Goal: Check status: Check status

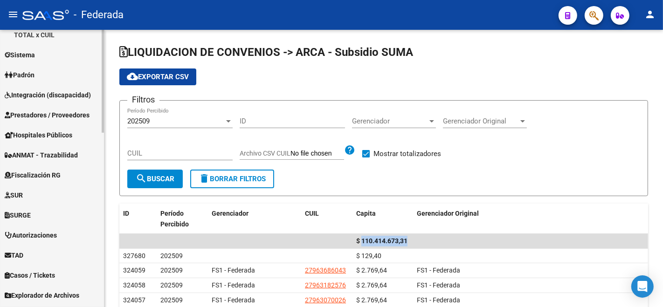
scroll to position [416, 0]
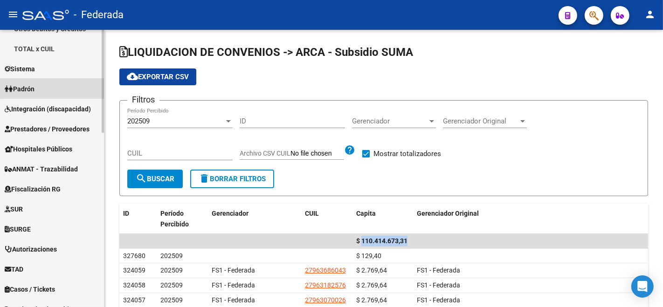
click at [53, 83] on link "Padrón" at bounding box center [52, 89] width 104 height 20
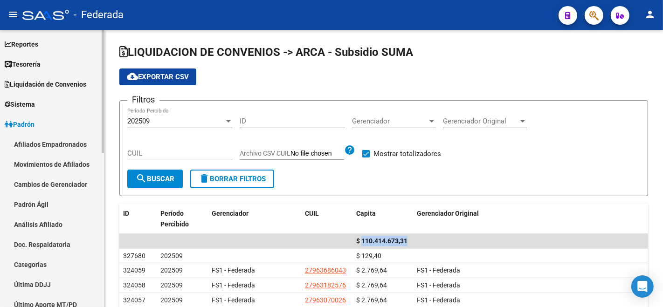
scroll to position [36, 0]
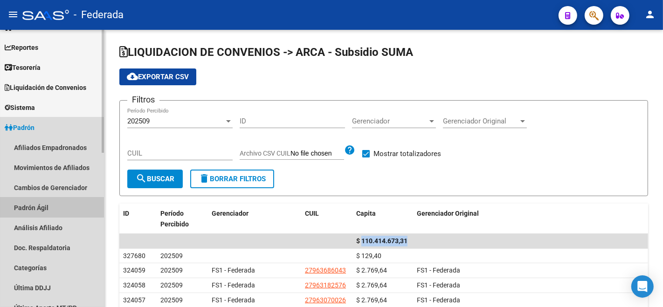
click at [29, 200] on link "Padrón Ágil" at bounding box center [52, 208] width 104 height 20
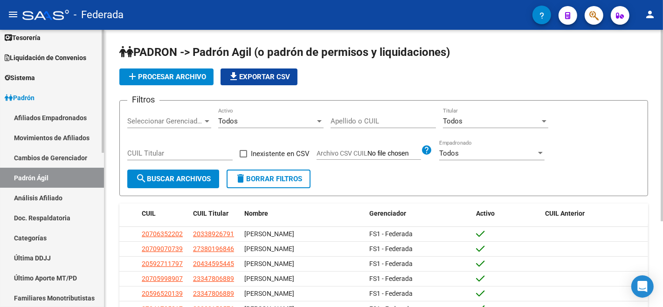
scroll to position [88, 0]
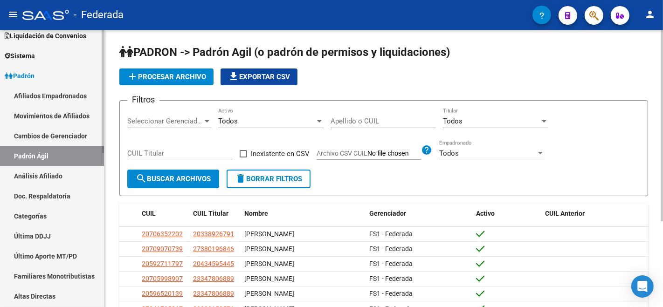
click at [21, 179] on link "Análisis Afiliado" at bounding box center [52, 176] width 104 height 20
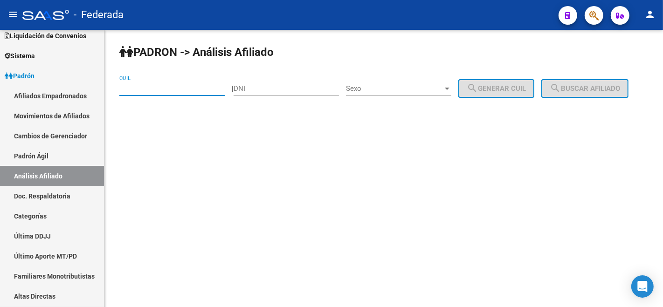
click at [169, 92] on input "CUIL" at bounding box center [171, 88] width 105 height 8
paste input "20-33497226-8"
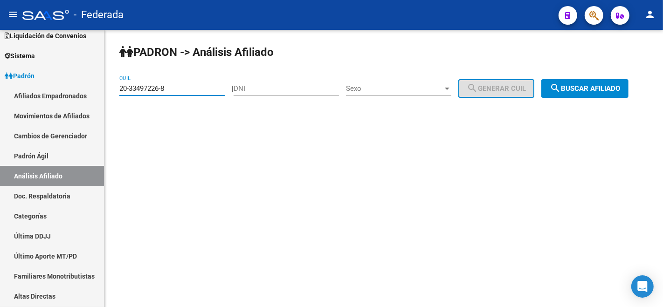
type input "20-33497226-8"
click at [549, 93] on span "search Buscar afiliado" at bounding box center [584, 88] width 70 height 8
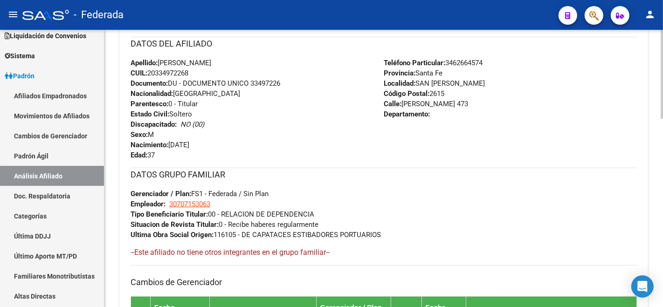
scroll to position [586, 0]
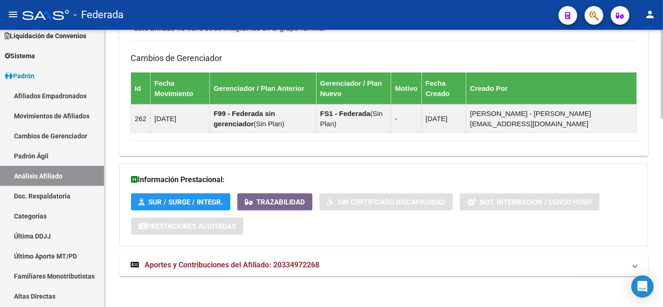
click at [212, 272] on mat-expansion-panel-header "Aportes y Contribuciones del Afiliado: 20334972268" at bounding box center [383, 265] width 529 height 22
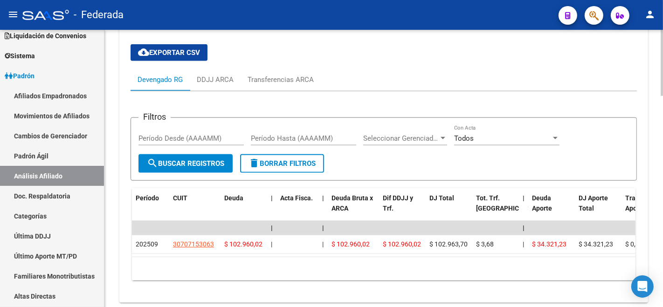
scroll to position [882, 0]
